Goal: Task Accomplishment & Management: Manage account settings

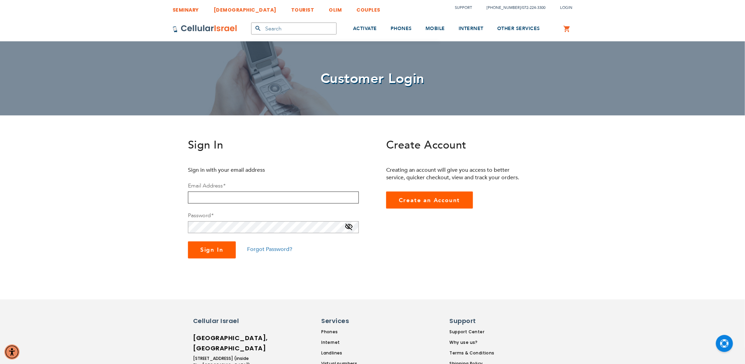
type input "[EMAIL_ADDRESS][DOMAIN_NAME]"
click at [209, 251] on span "Sign In" at bounding box center [211, 250] width 23 height 8
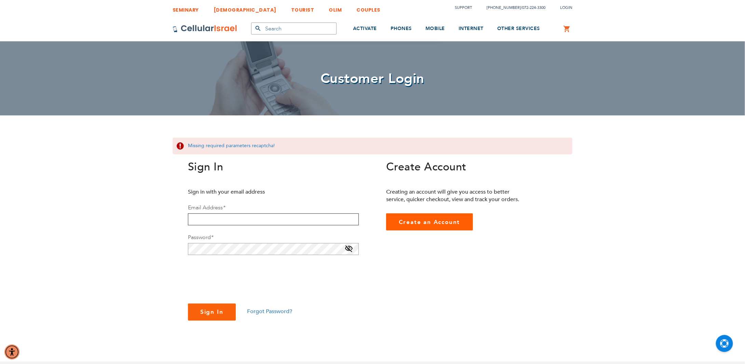
type input "[EMAIL_ADDRESS][DOMAIN_NAME]"
checkbox input "true"
click at [212, 313] on span "Sign In" at bounding box center [211, 312] width 23 height 8
